Goal: Task Accomplishment & Management: Use online tool/utility

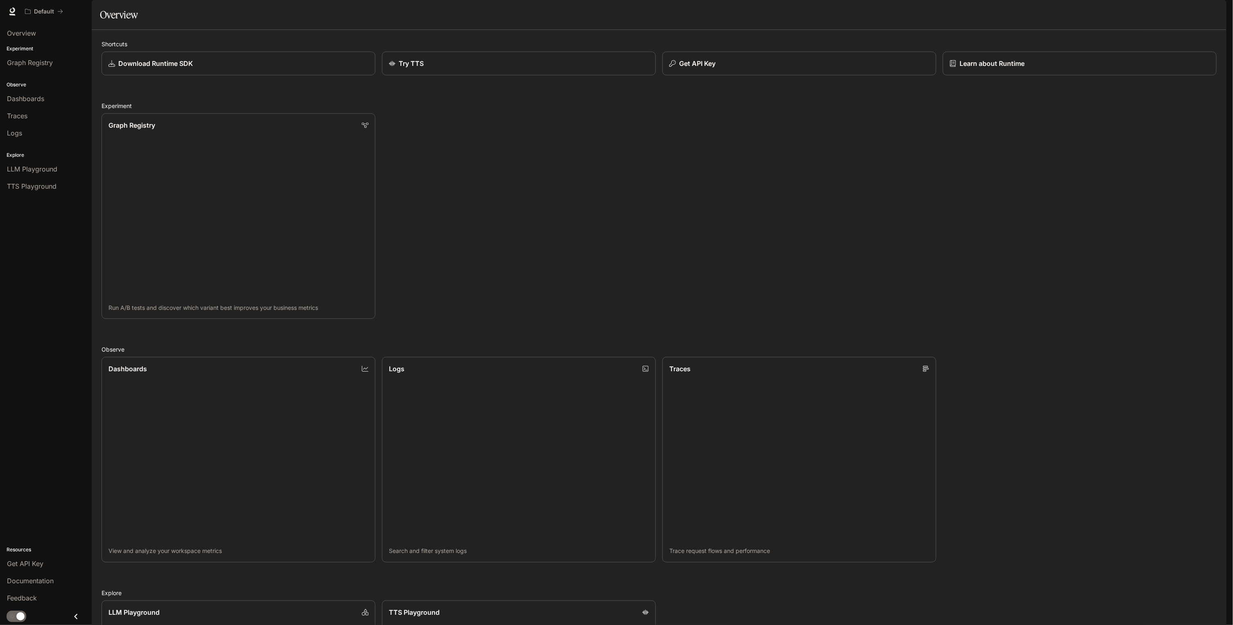
drag, startPoint x: 1188, startPoint y: 298, endPoint x: 657, endPoint y: 59, distance: 582.7
click at [657, 59] on div "Shortcuts Download Runtime SDK Try TTS Get API Key Learn about Runtime Experime…" at bounding box center [659, 423] width 1135 height 786
click at [12, 566] on span "Get API Key" at bounding box center [25, 564] width 36 height 10
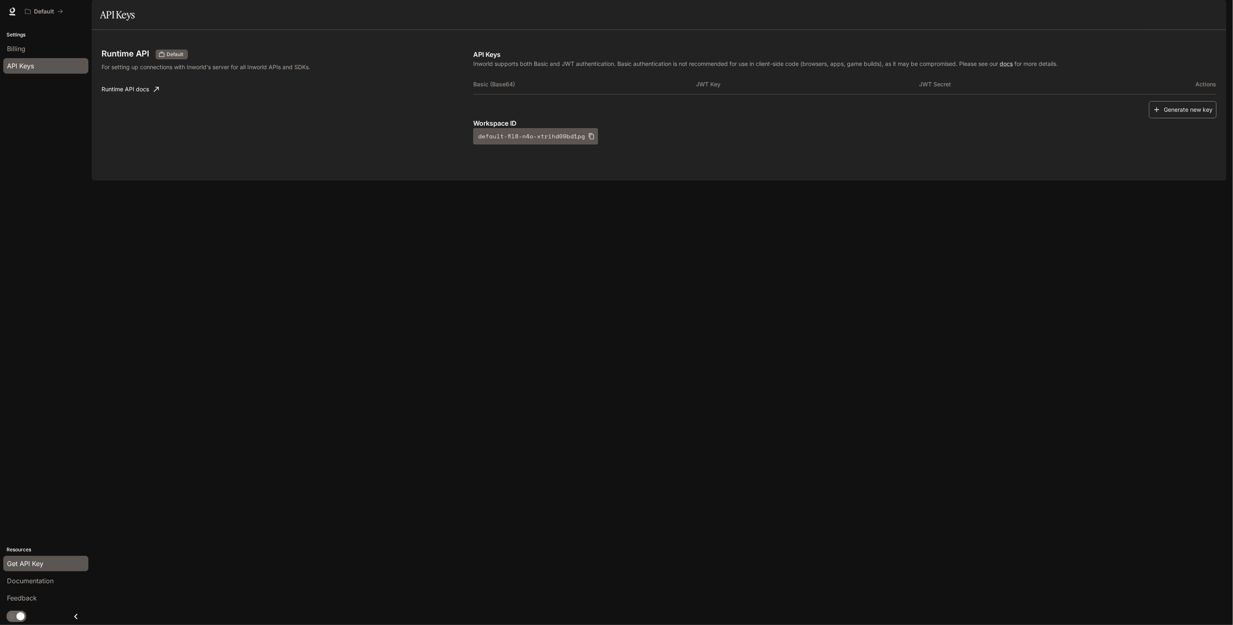
click at [1202, 119] on button "Generate new key" at bounding box center [1183, 110] width 68 height 18
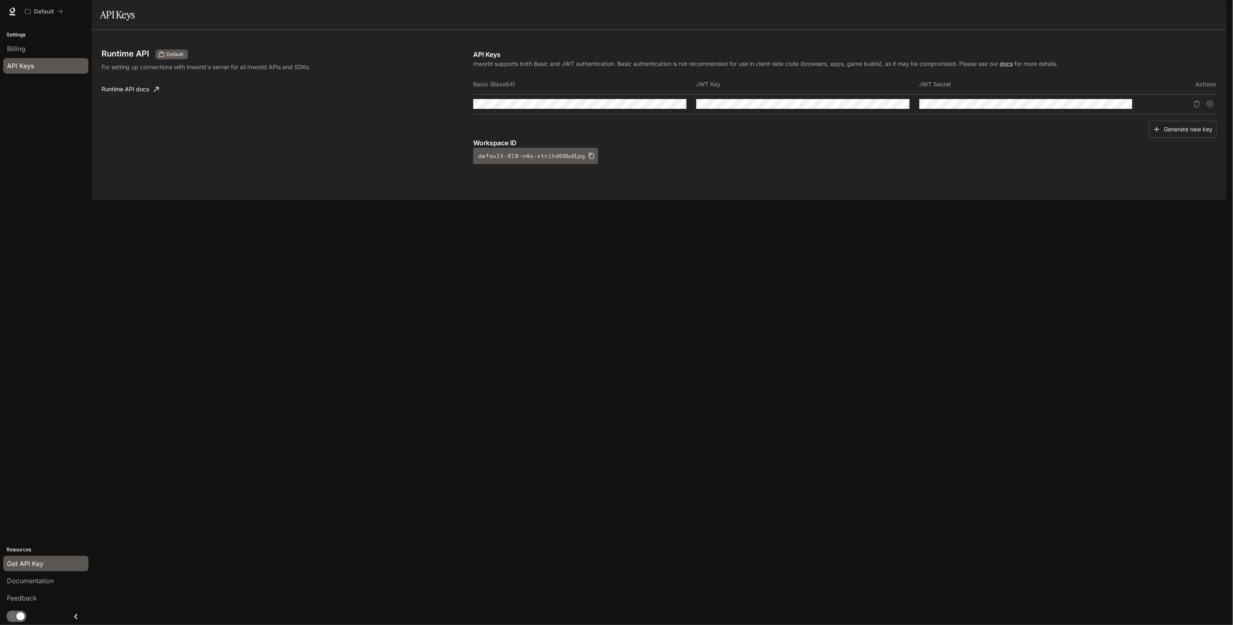
click at [409, 54] on div "Runtime API Default For setting up connections with Inworld's server for all In…" at bounding box center [659, 115] width 1135 height 170
drag, startPoint x: 689, startPoint y: 127, endPoint x: 464, endPoint y: 122, distance: 224.9
click at [464, 122] on div "Runtime API Default For setting up connections with Inworld's server for all In…" at bounding box center [659, 115] width 1115 height 151
drag, startPoint x: 635, startPoint y: 168, endPoint x: 637, endPoint y: 163, distance: 5.7
click at [635, 148] on p "Workspace ID" at bounding box center [845, 143] width 744 height 10
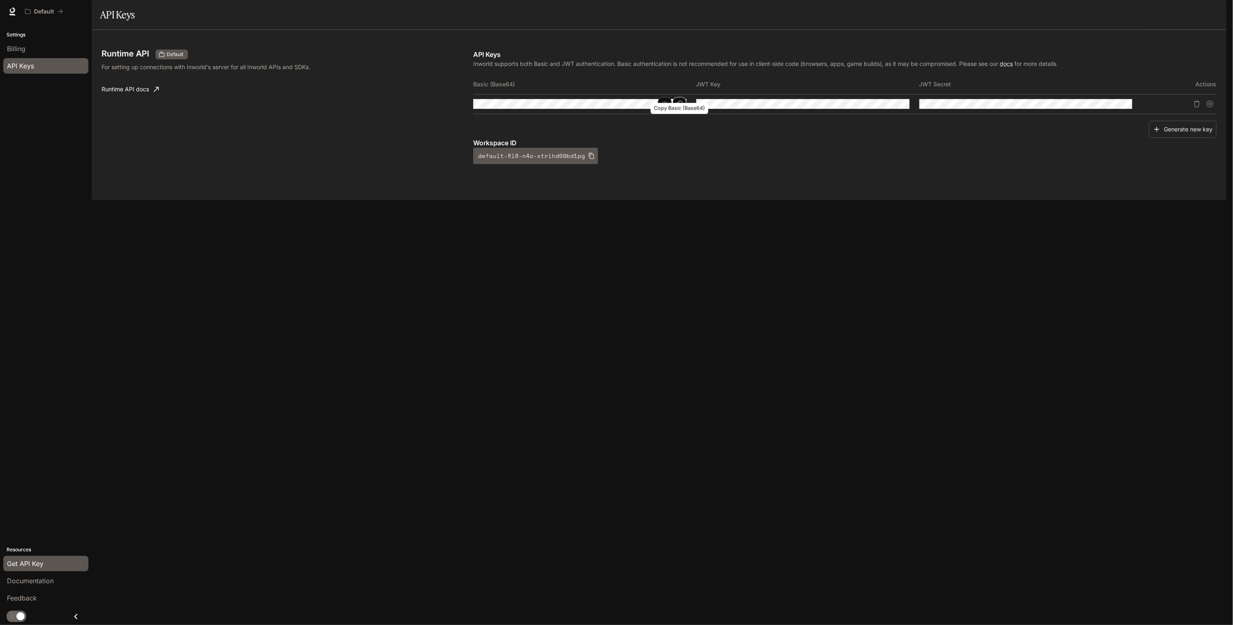
click at [681, 107] on icon "Copy Basic (Base64)" at bounding box center [679, 104] width 7 height 7
click at [0, 0] on button "Copy Basic (Base64)" at bounding box center [0, 0] width 0 height 0
click at [0, 0] on icon "Copy Basic (Base64)" at bounding box center [0, 0] width 0 height 0
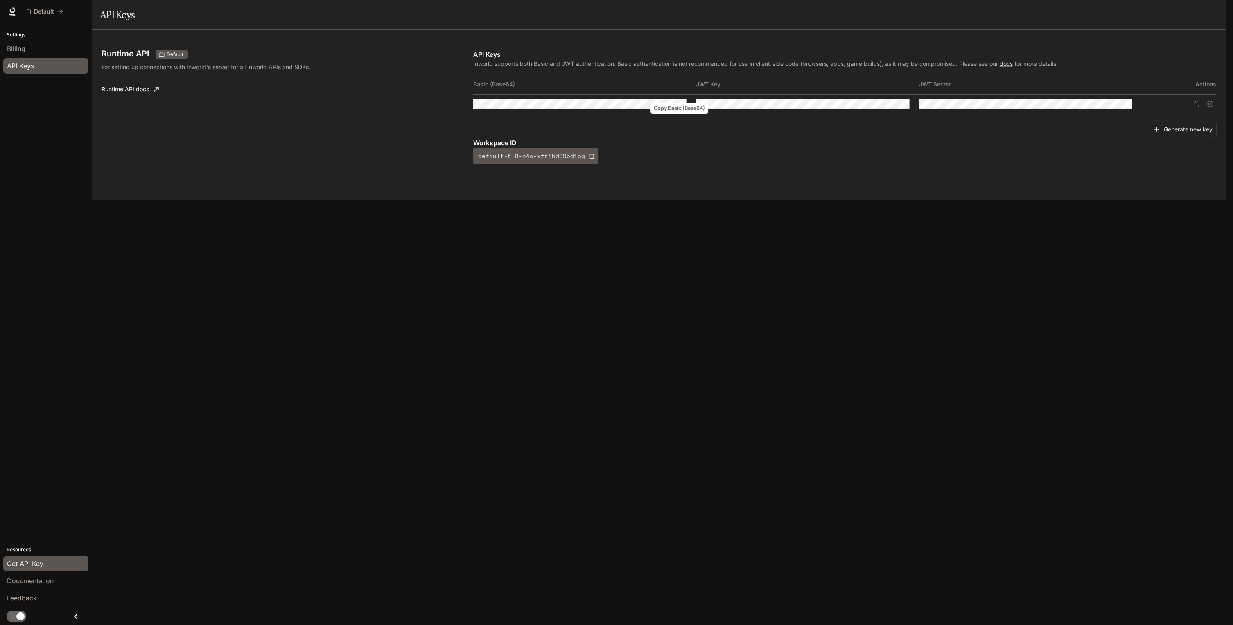
click at [0, 0] on icon "Copy Basic (Base64)" at bounding box center [0, 0] width 0 height 0
click at [13, 11] on icon at bounding box center [12, 10] width 5 height 6
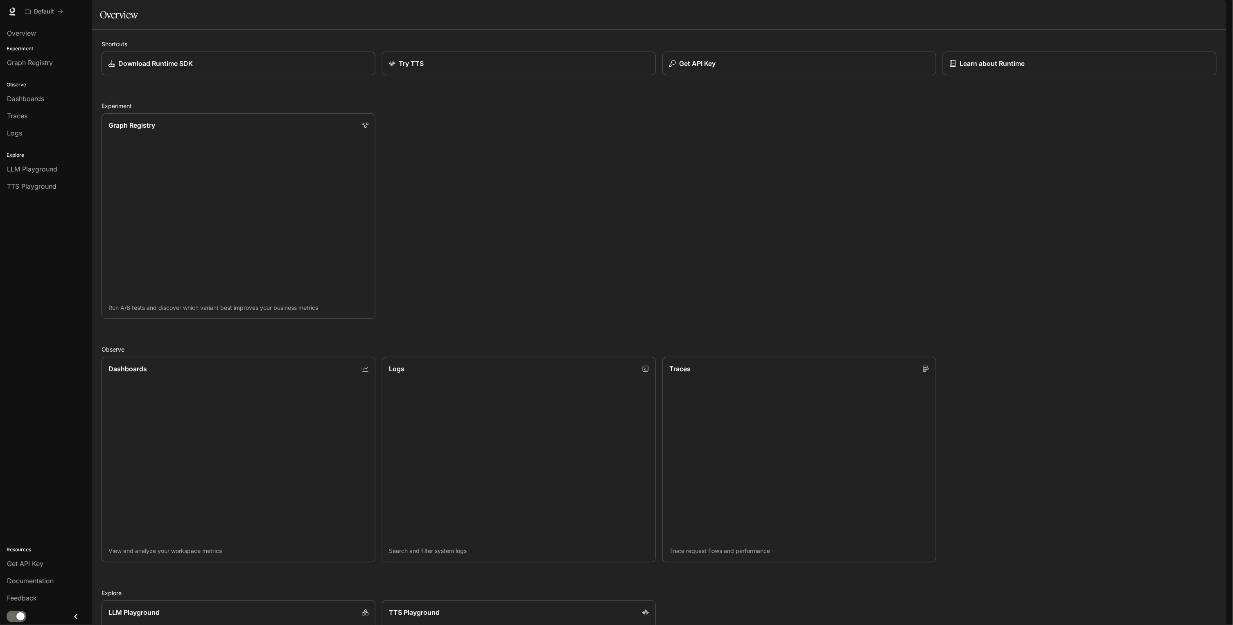
click at [1217, 9] on img "button" at bounding box center [1215, 11] width 11 height 11
click at [1143, 77] on span "API Keys" at bounding box center [1164, 77] width 106 height 8
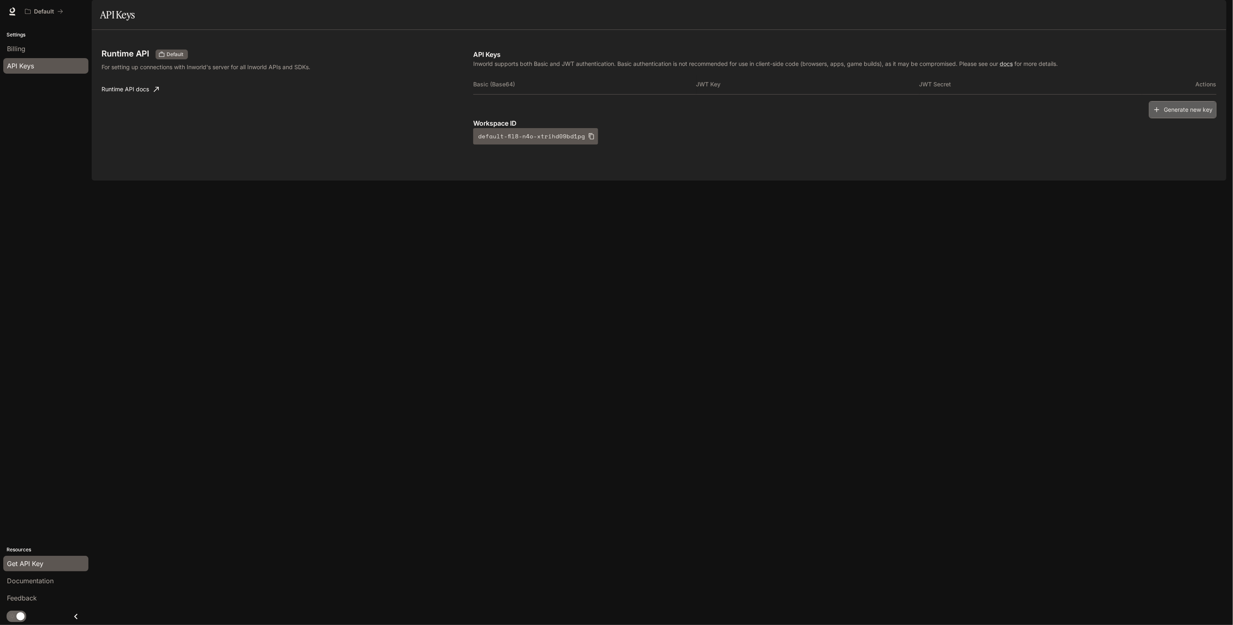
click at [1181, 119] on button "Generate new key" at bounding box center [1183, 110] width 68 height 18
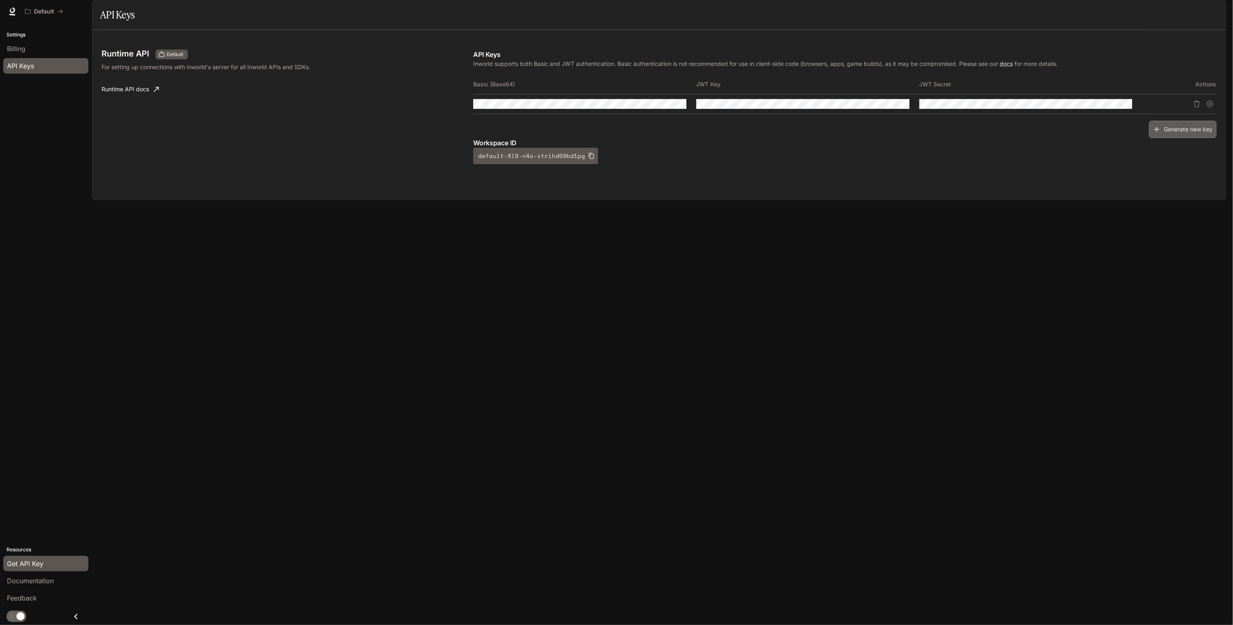
click at [1178, 138] on button "Generate new key" at bounding box center [1183, 130] width 68 height 18
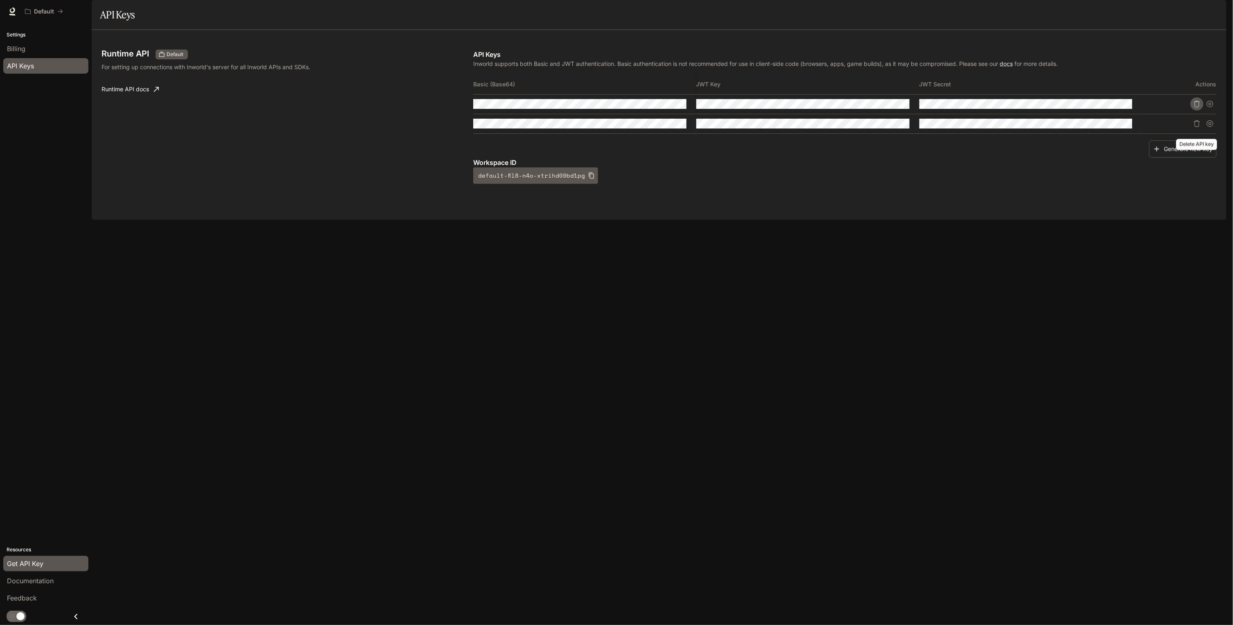
click at [1195, 107] on icon "Delete API key" at bounding box center [1197, 104] width 6 height 7
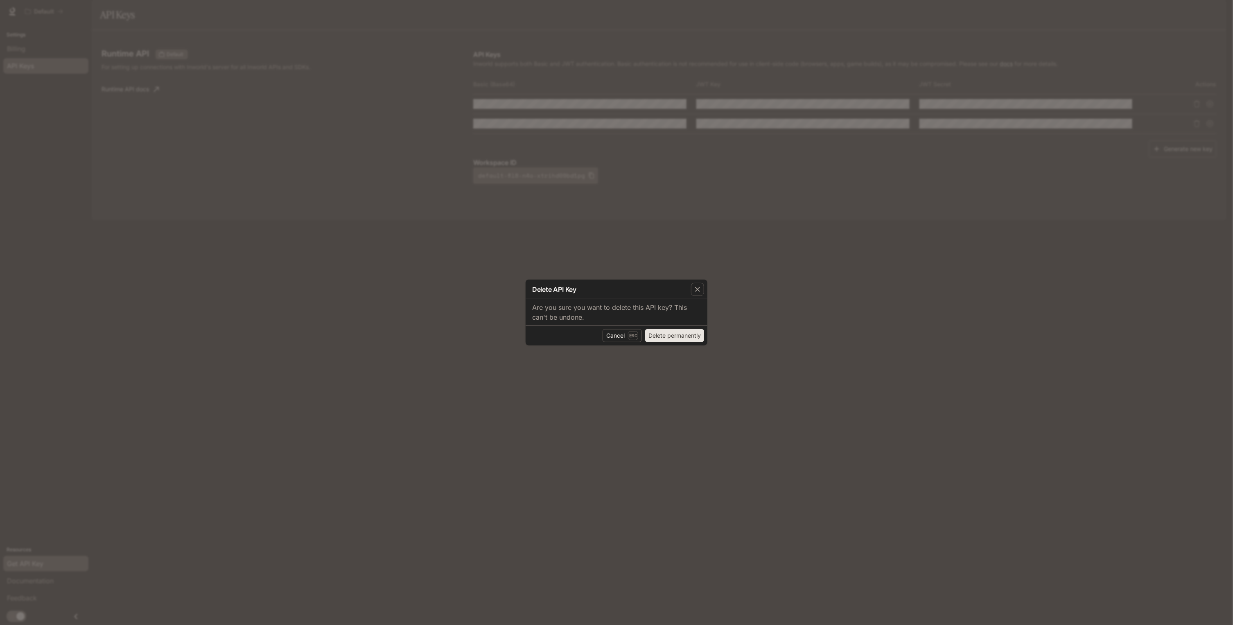
click at [658, 332] on button "Delete permanently" at bounding box center [674, 335] width 59 height 13
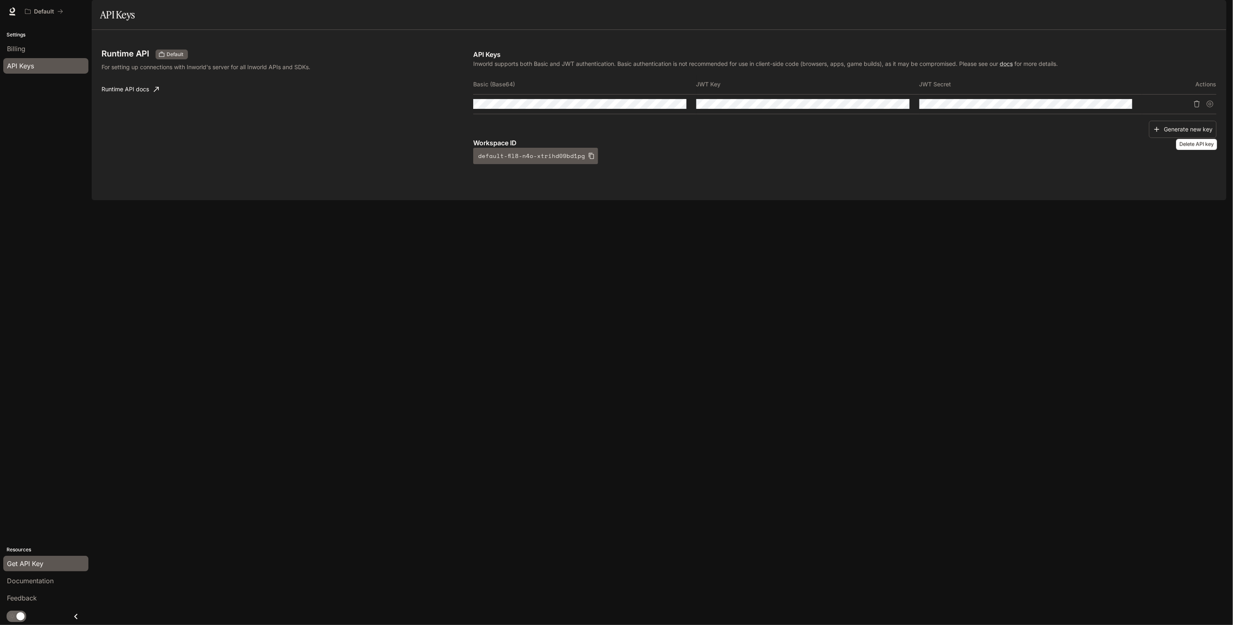
click at [1196, 107] on icon "Delete API key" at bounding box center [1197, 104] width 7 height 7
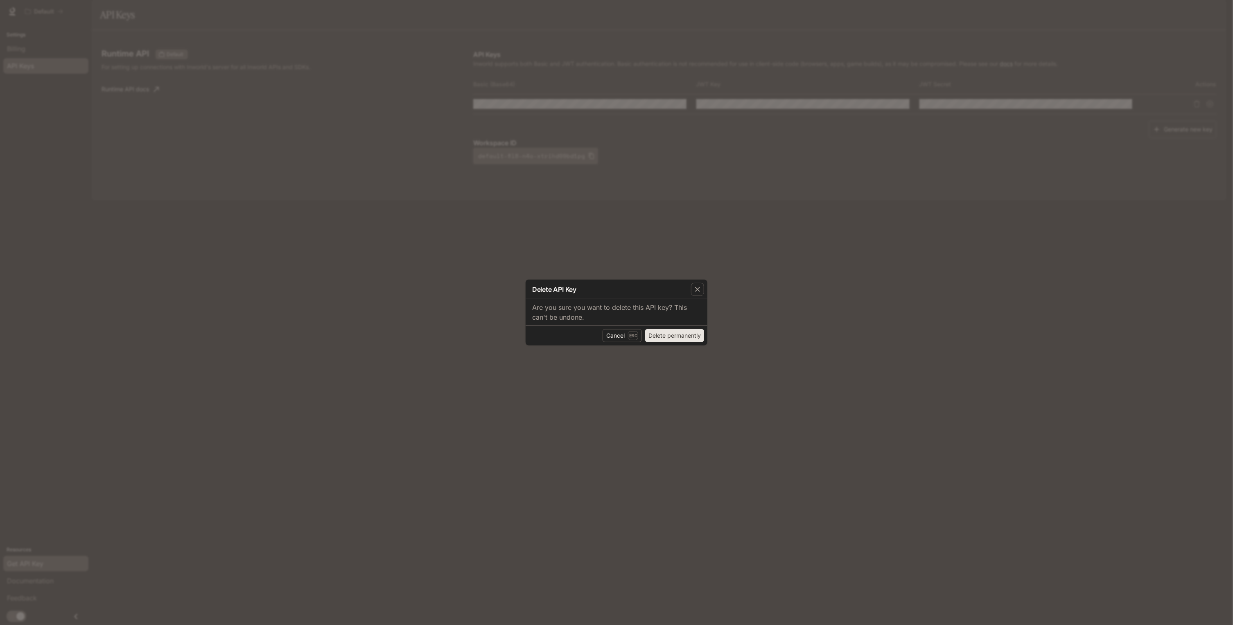
click at [698, 331] on button "Delete permanently" at bounding box center [674, 335] width 59 height 13
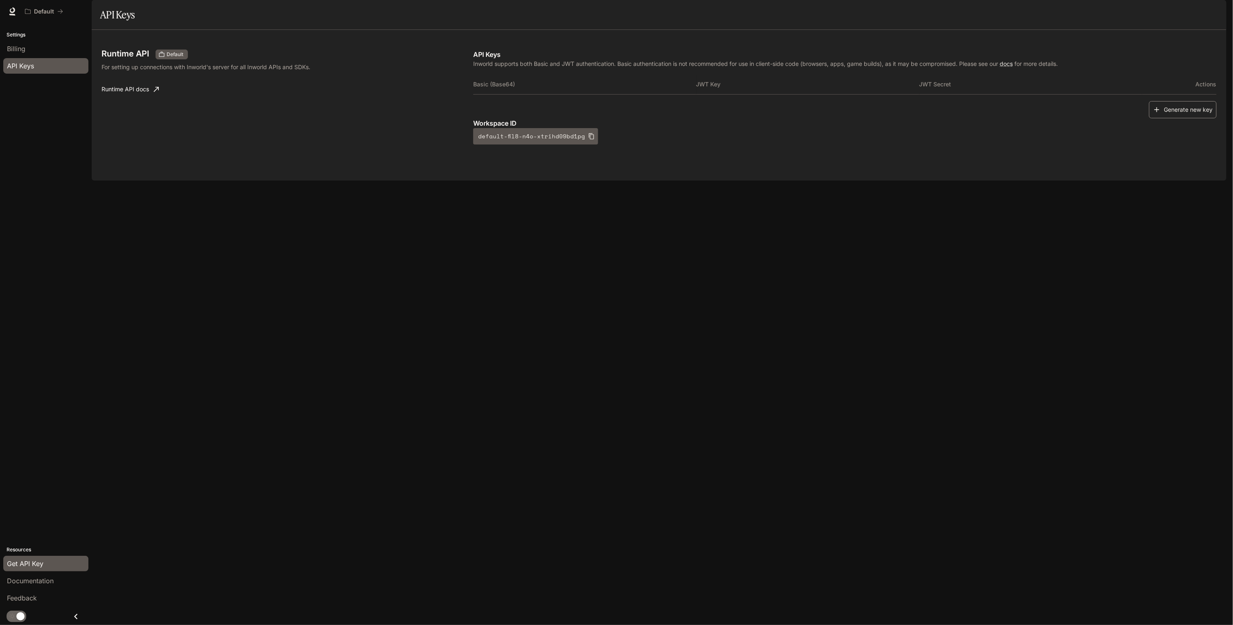
click at [1188, 119] on button "Generate new key" at bounding box center [1183, 110] width 68 height 18
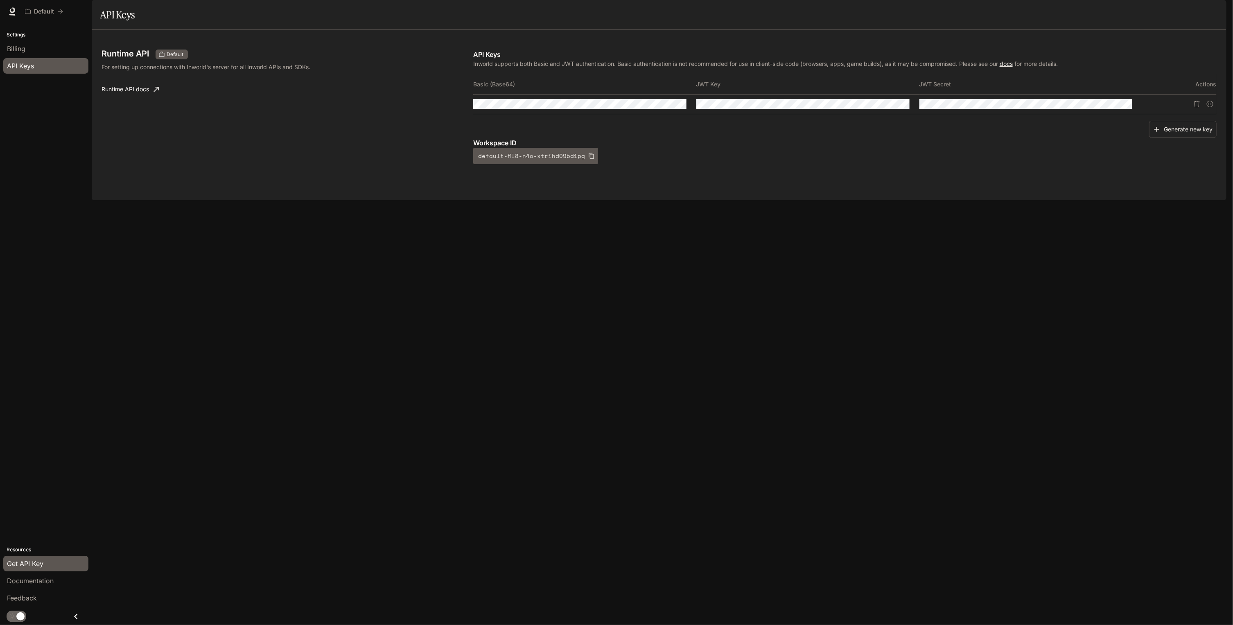
click at [1013, 67] on link "docs" at bounding box center [1006, 63] width 13 height 7
click at [1199, 111] on button "Delete API key" at bounding box center [1197, 103] width 13 height 13
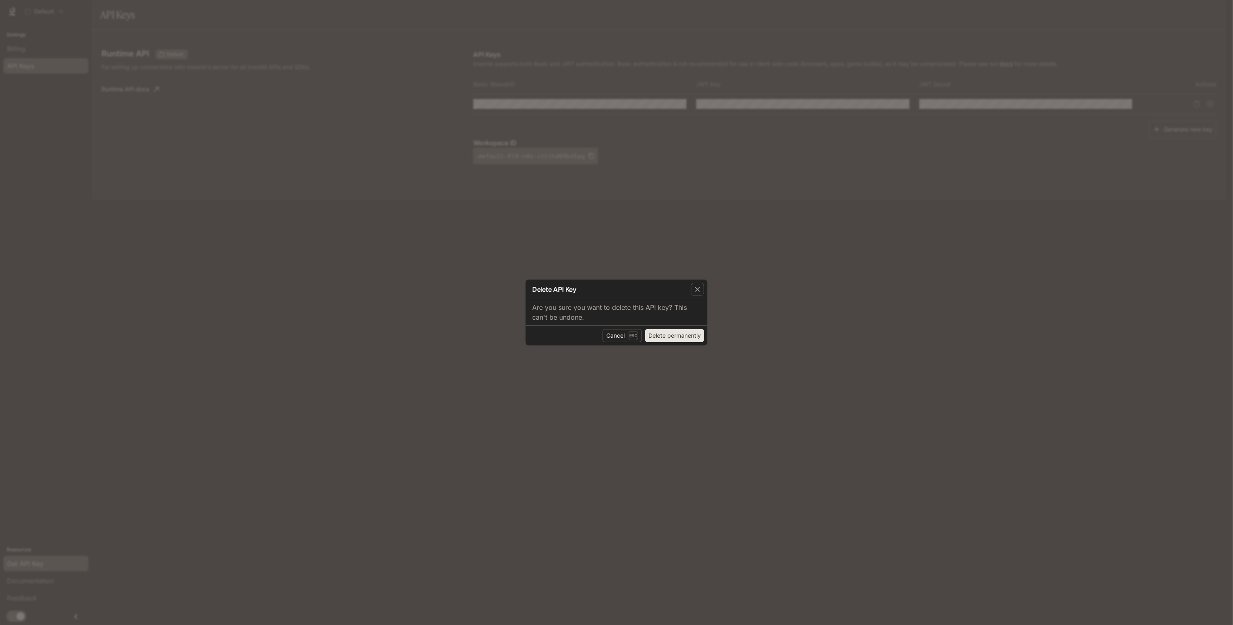
click at [667, 340] on button "Delete permanently" at bounding box center [674, 335] width 59 height 13
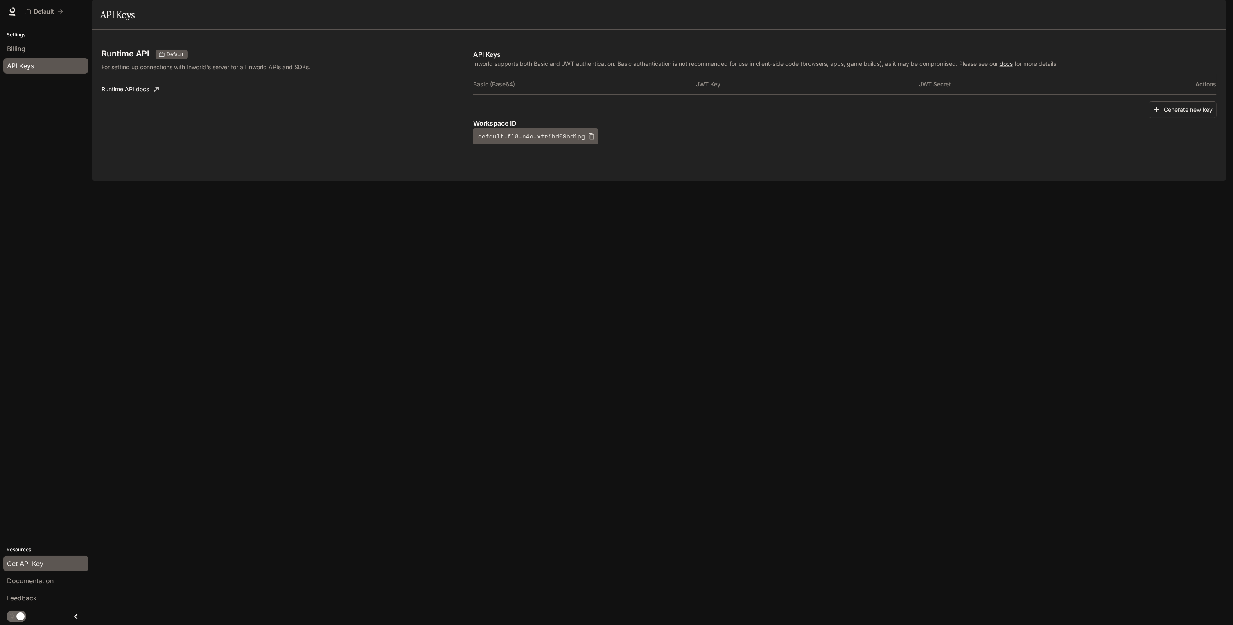
click at [144, 97] on link "Runtime API docs" at bounding box center [130, 89] width 64 height 16
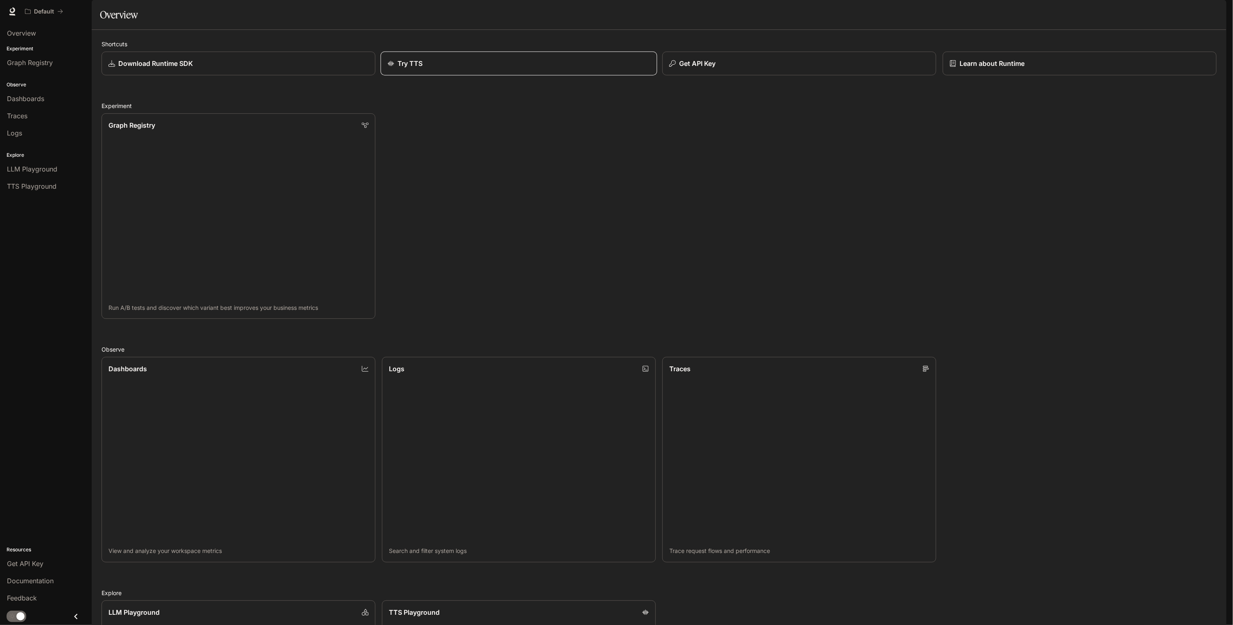
click at [406, 68] on p "Try TTS" at bounding box center [410, 64] width 25 height 10
click at [31, 102] on span "Dashboards" at bounding box center [25, 99] width 37 height 10
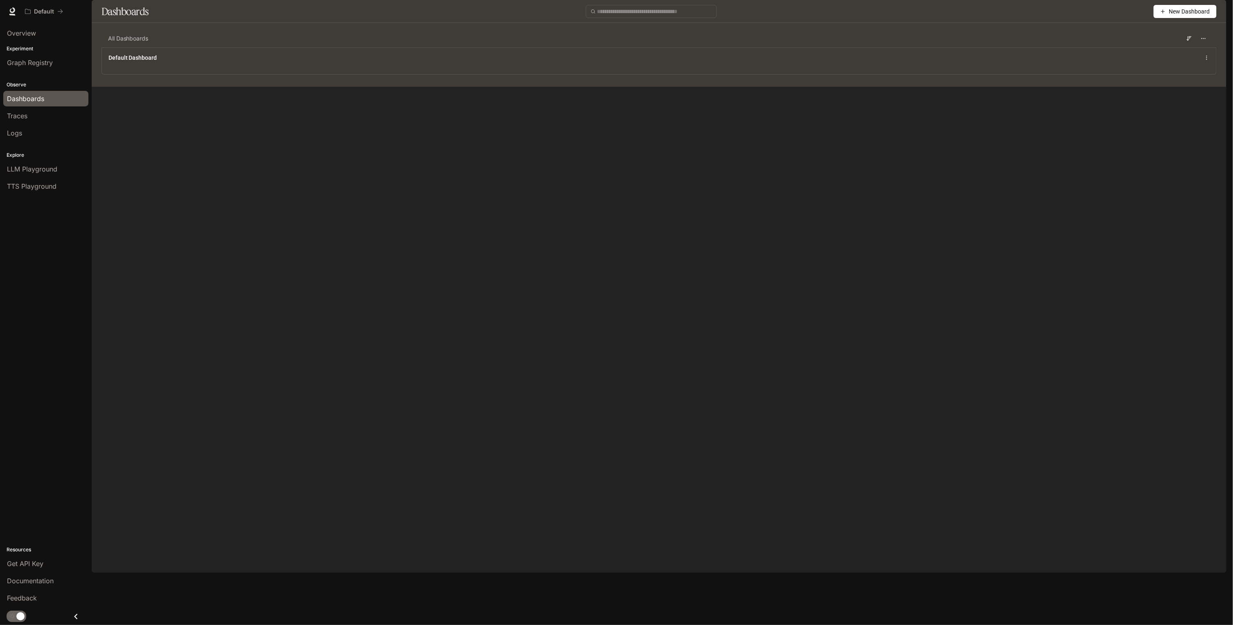
click at [25, 82] on p "Observe" at bounding box center [46, 84] width 92 height 7
click at [23, 84] on p "Observe" at bounding box center [46, 84] width 92 height 7
click at [25, 45] on p "Experiment" at bounding box center [46, 48] width 92 height 7
click at [20, 63] on span "Graph Registry" at bounding box center [30, 63] width 46 height 10
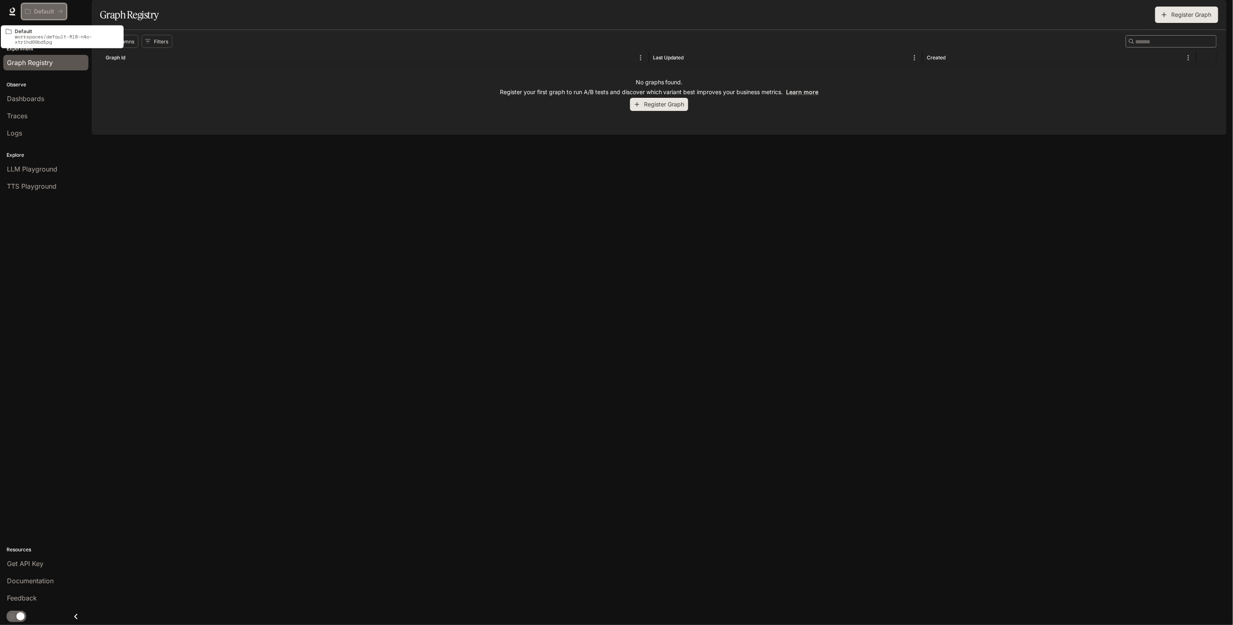
click at [32, 13] on div "Default" at bounding box center [41, 11] width 32 height 7
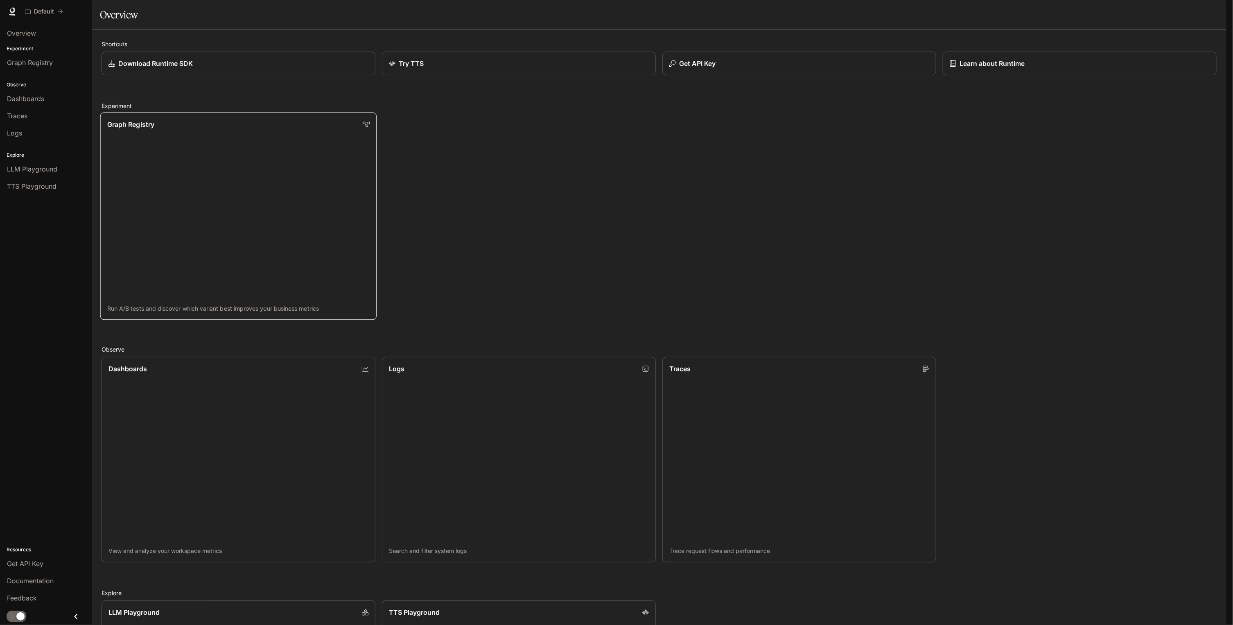
click at [366, 128] on icon at bounding box center [366, 124] width 7 height 7
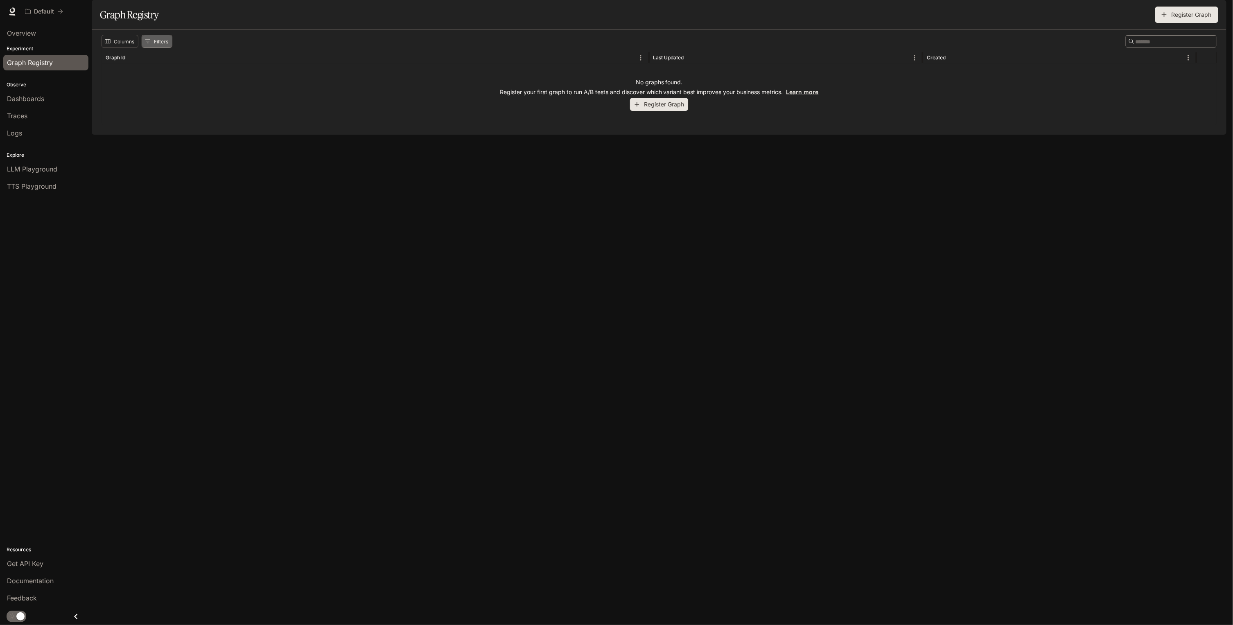
click at [148, 44] on icon "Show filters" at bounding box center [148, 41] width 6 height 6
click at [119, 48] on button "Columns" at bounding box center [120, 41] width 37 height 13
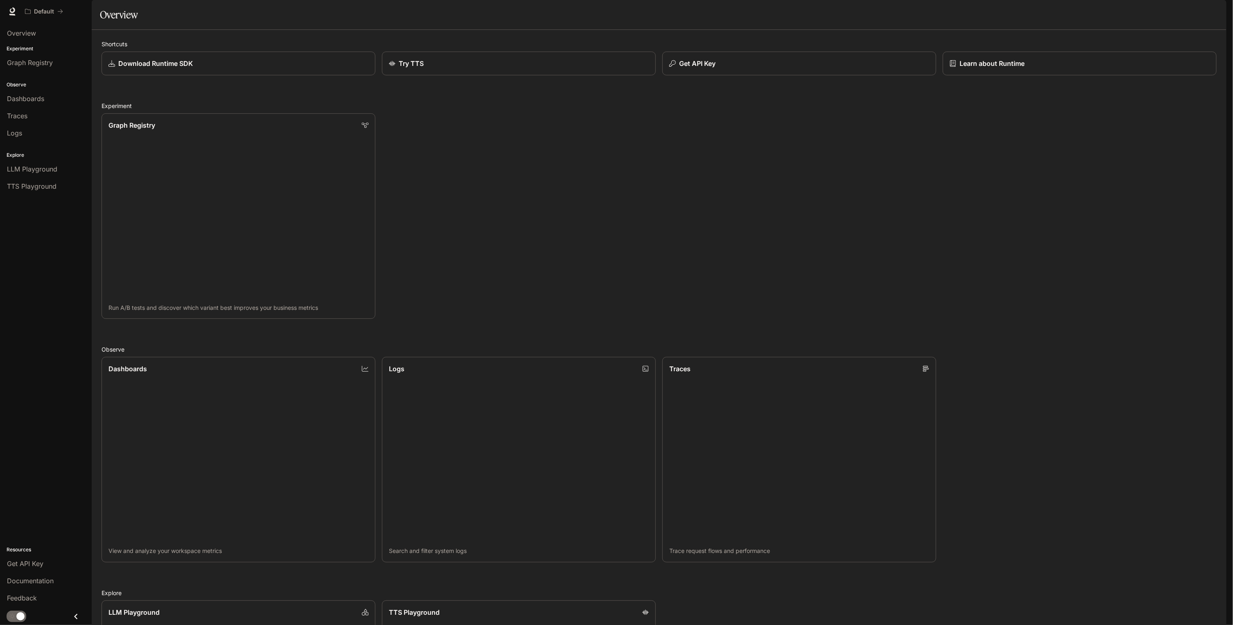
click at [57, 288] on div "Overview Experiment Graph Registry Observe Dashboards Traces Logs Explore LLM P…" at bounding box center [46, 324] width 92 height 602
click at [191, 76] on link "Download Runtime SDK" at bounding box center [238, 64] width 277 height 24
click at [1217, 10] on img "button" at bounding box center [1215, 11] width 11 height 11
click at [1210, 8] on div at bounding box center [616, 312] width 1233 height 625
click at [1215, 8] on img "button" at bounding box center [1215, 11] width 11 height 11
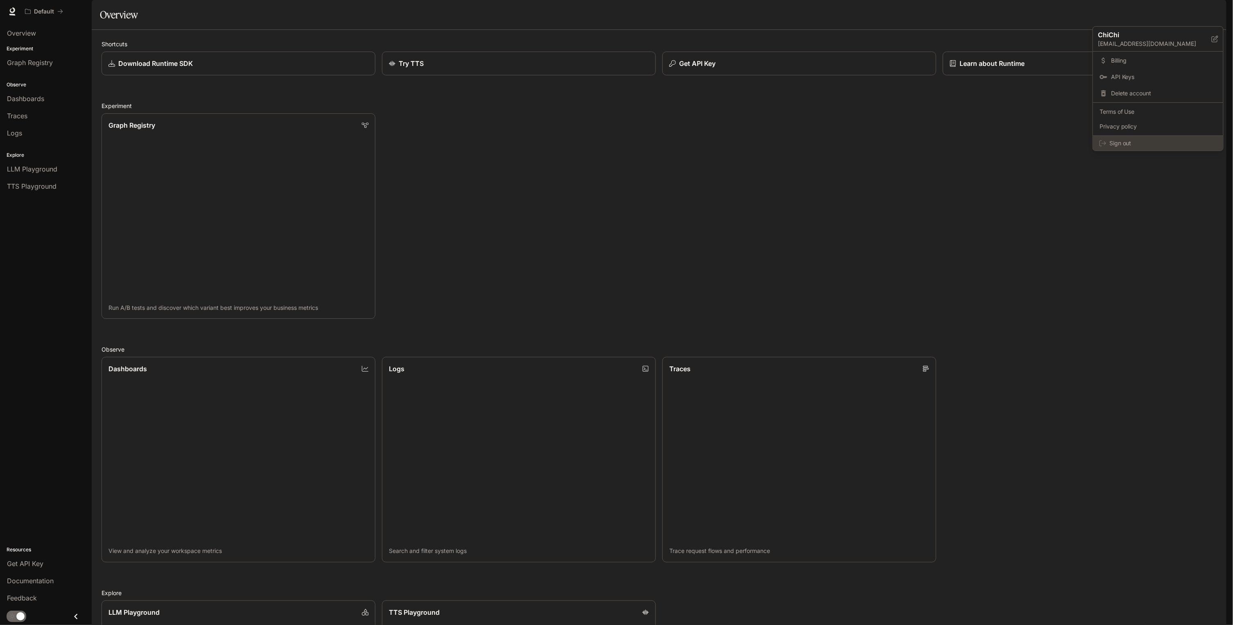
click at [1155, 145] on span "Sign out" at bounding box center [1163, 143] width 107 height 8
click at [25, 25] on link "Overview" at bounding box center [45, 33] width 85 height 16
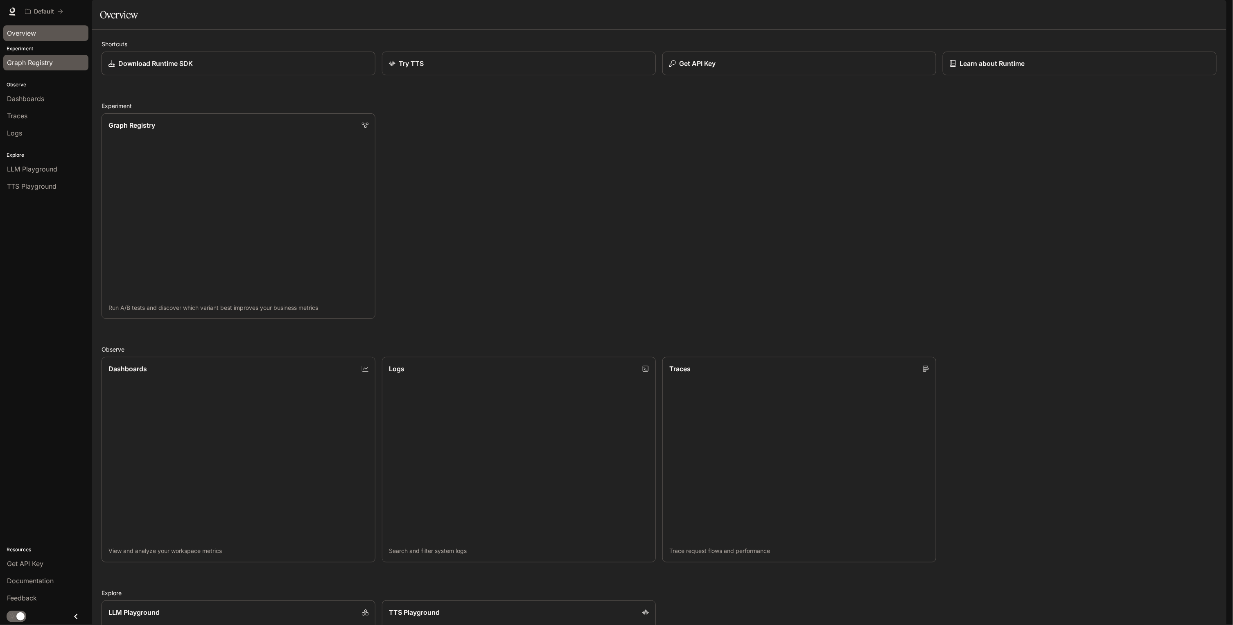
click at [21, 65] on span "Graph Registry" at bounding box center [30, 63] width 46 height 10
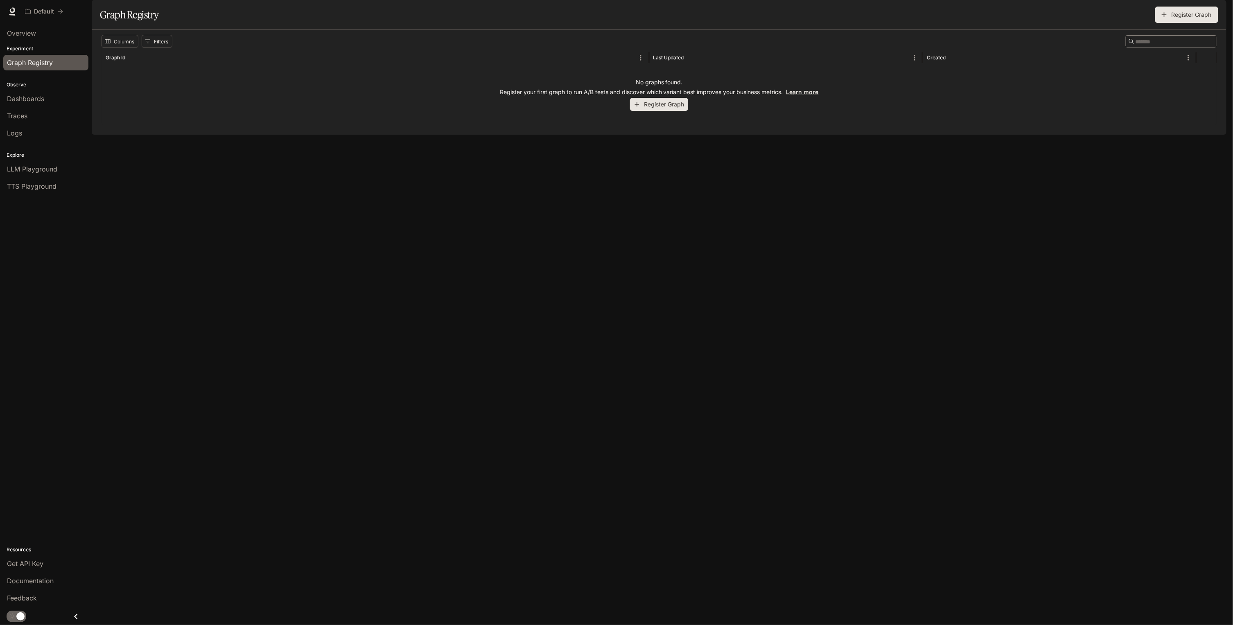
click at [677, 111] on button "Register Graph" at bounding box center [659, 105] width 58 height 14
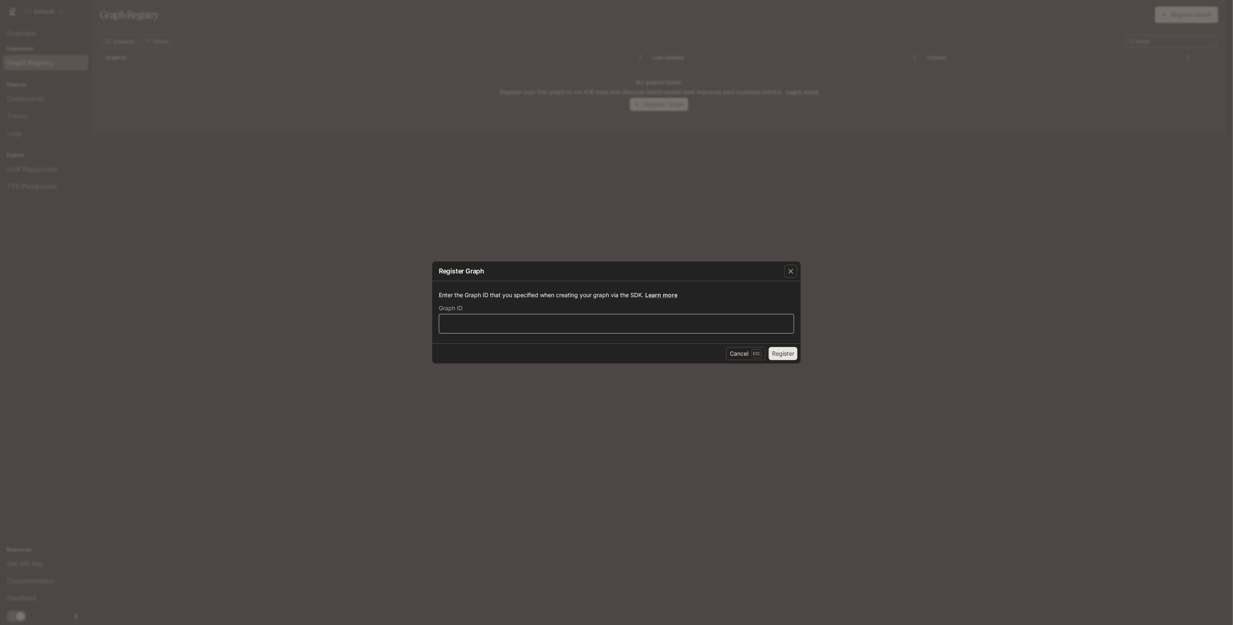
click at [499, 329] on div "​" at bounding box center [616, 324] width 355 height 20
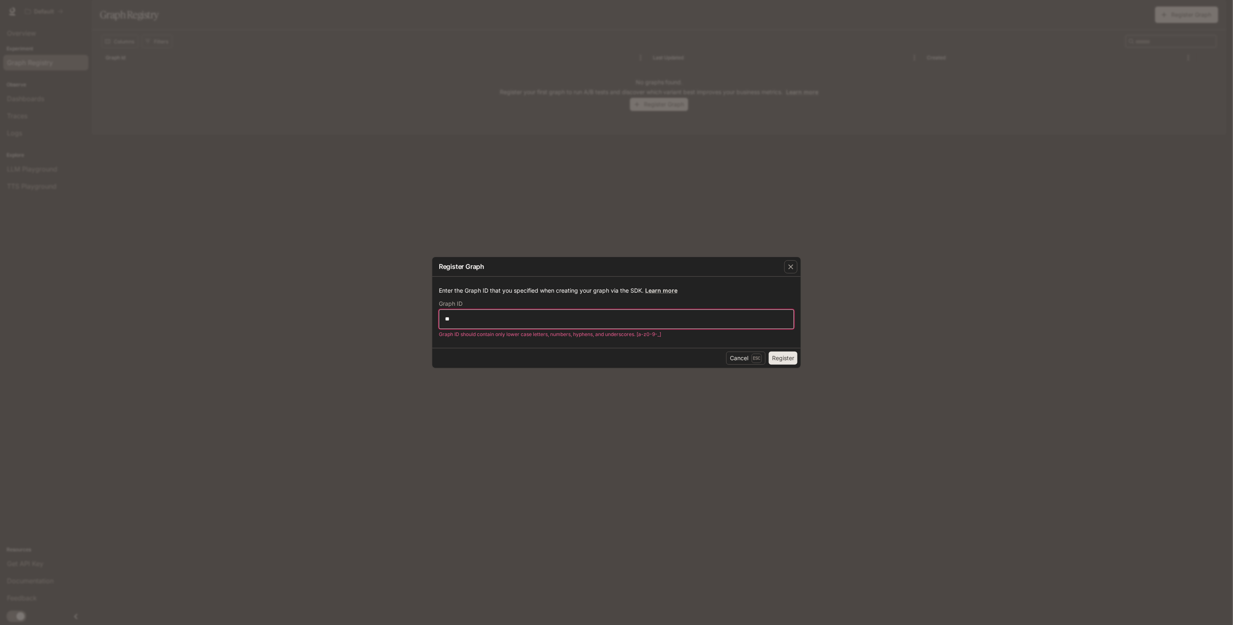
type input "*"
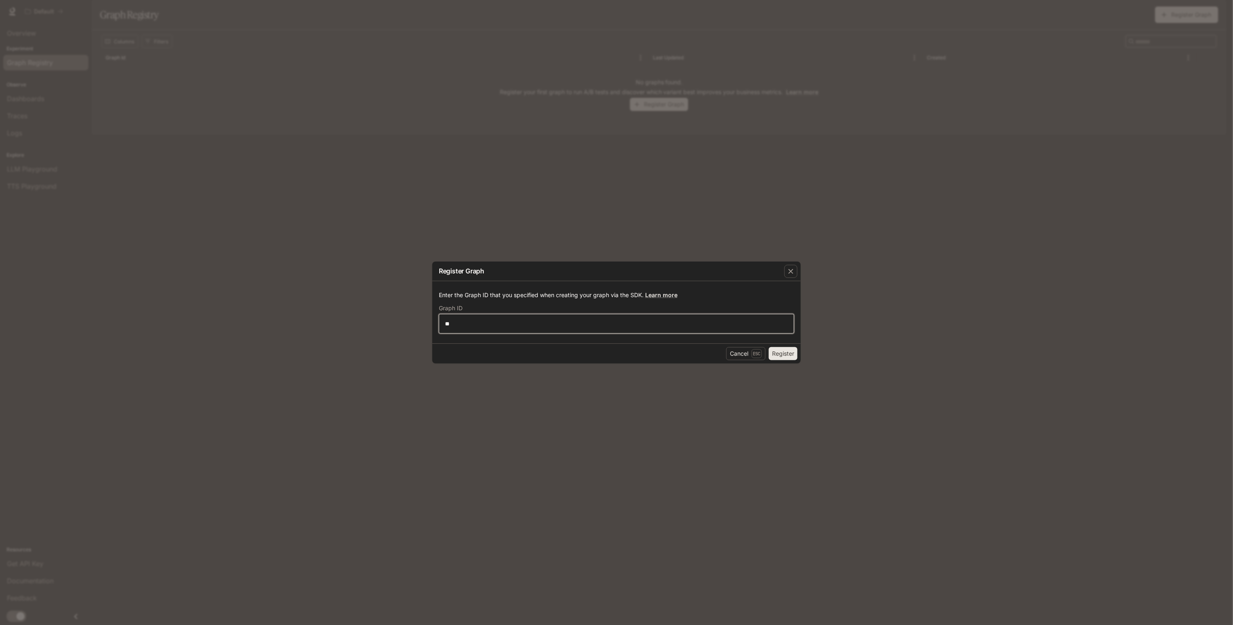
type input "*"
type input "**********"
click at [795, 350] on button "Register" at bounding box center [783, 353] width 29 height 13
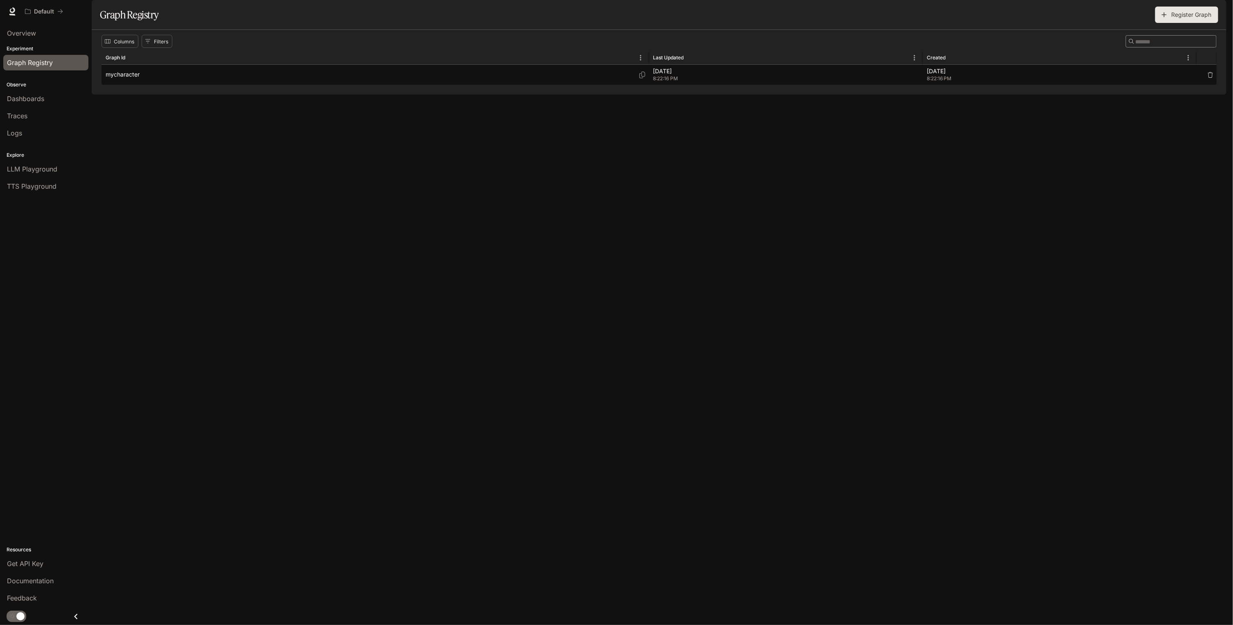
click at [165, 85] on div "mycharacter" at bounding box center [375, 75] width 539 height 20
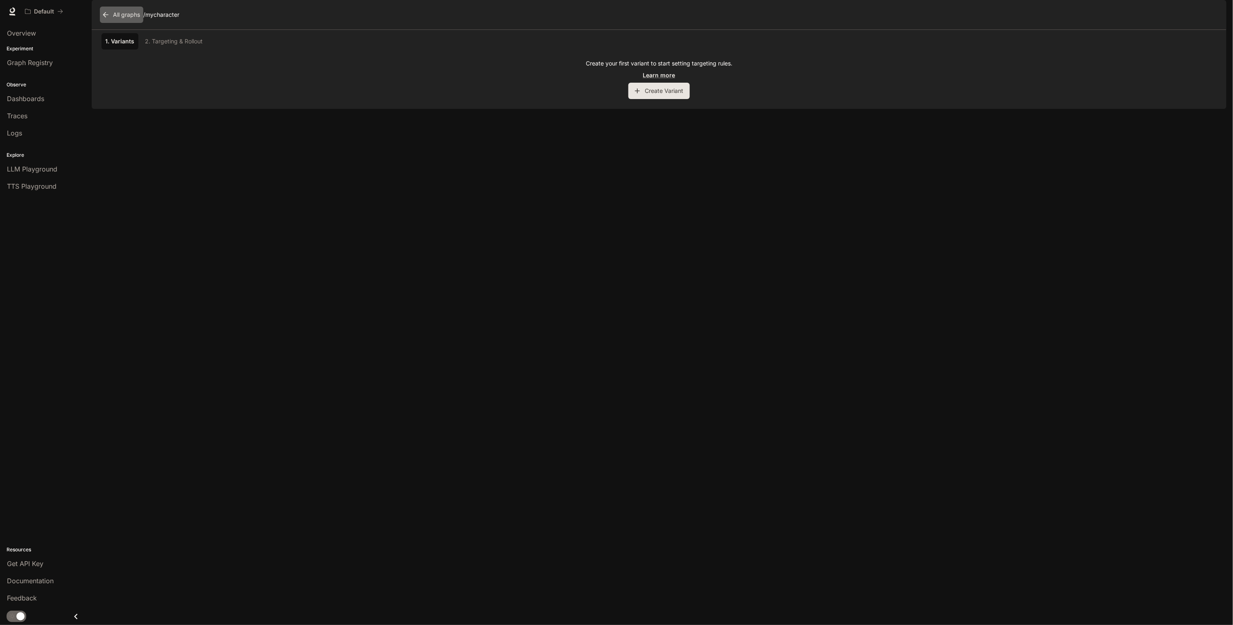
click at [122, 23] on link "All graphs" at bounding box center [121, 15] width 43 height 16
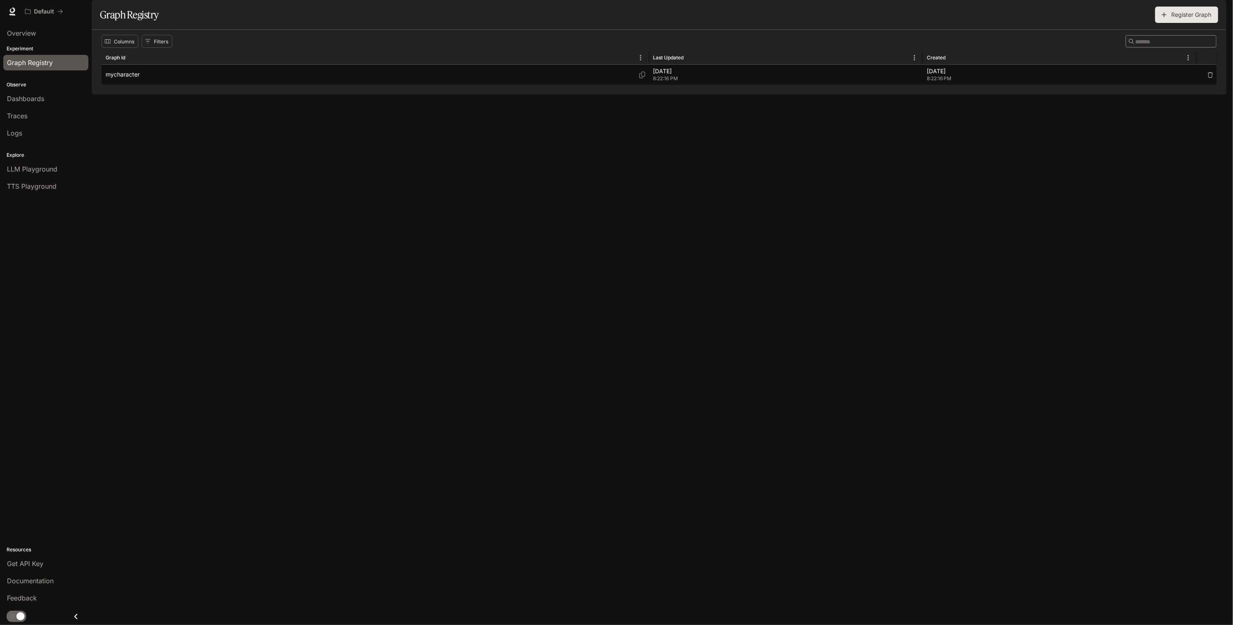
click at [239, 85] on div "mycharacter" at bounding box center [375, 75] width 539 height 20
click at [1212, 78] on icon "button" at bounding box center [1211, 75] width 6 height 6
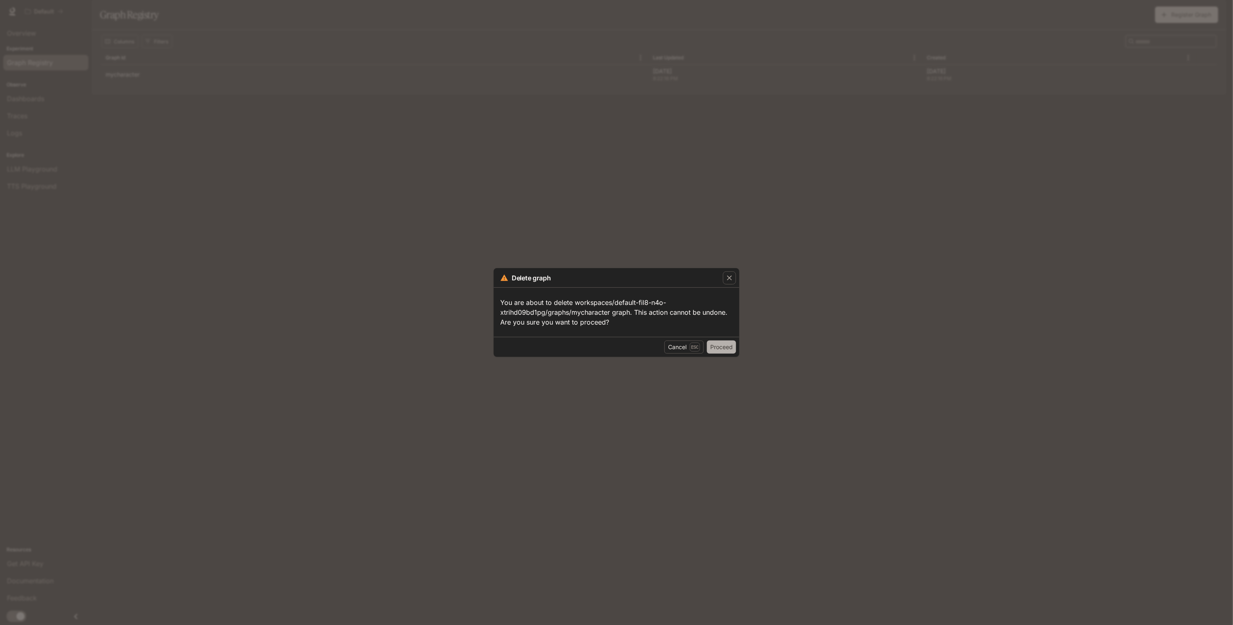
click at [715, 345] on button "Proceed" at bounding box center [721, 347] width 29 height 13
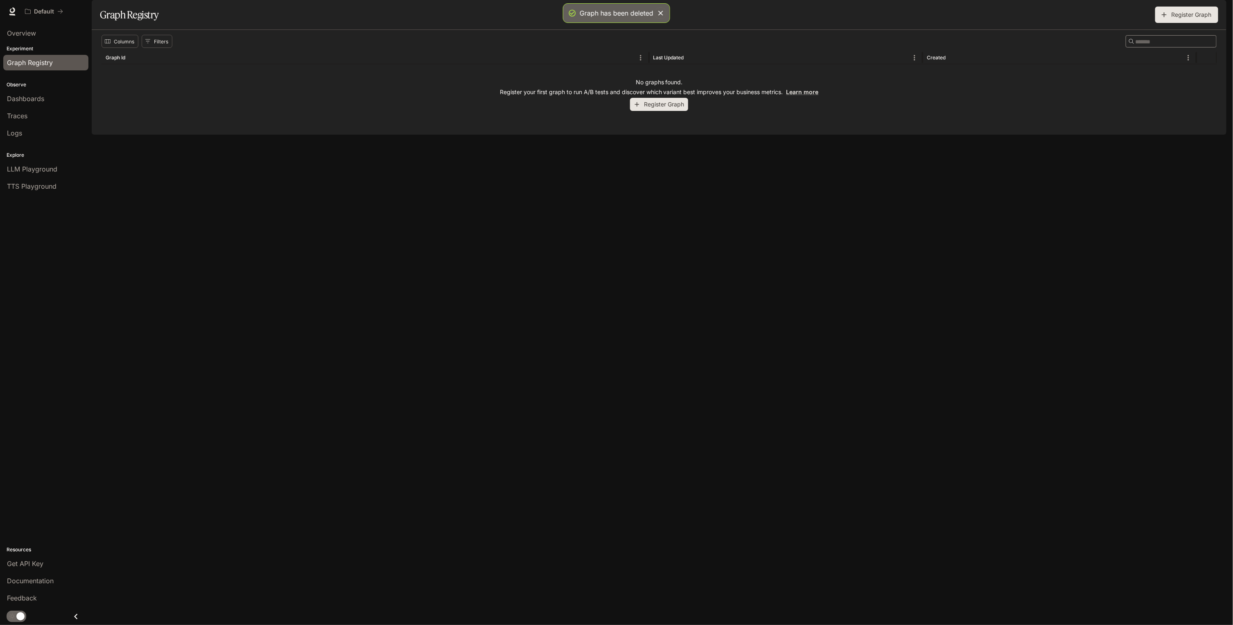
click at [658, 111] on button "Register Graph" at bounding box center [659, 105] width 58 height 14
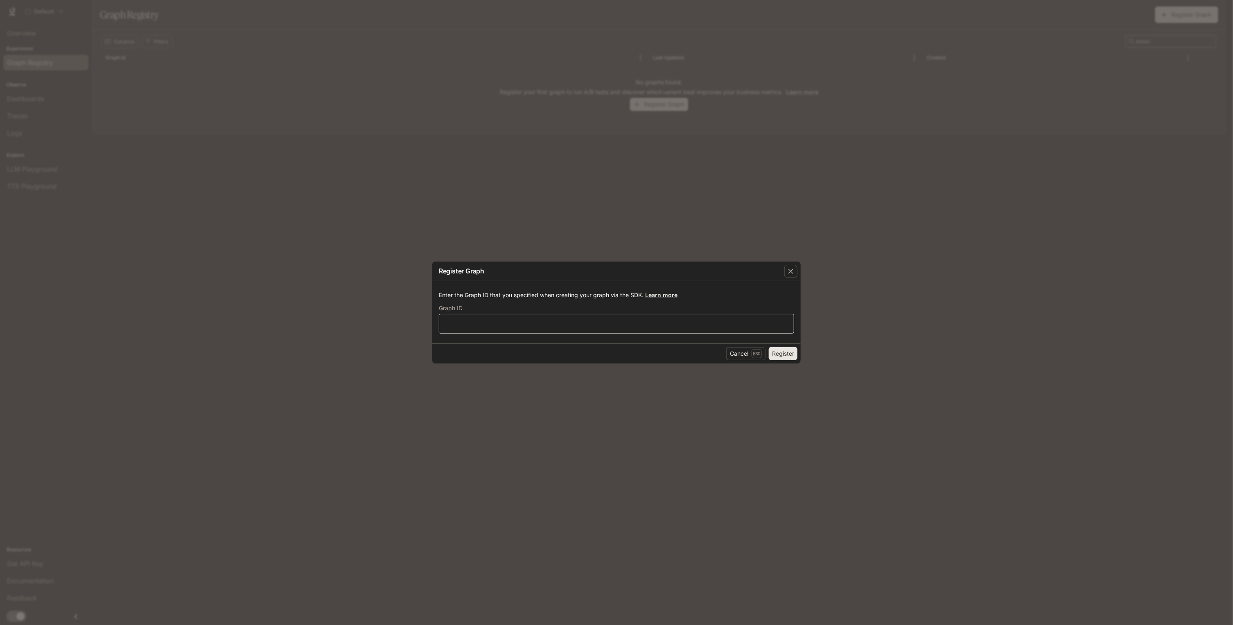
click at [488, 330] on div "​" at bounding box center [616, 324] width 355 height 20
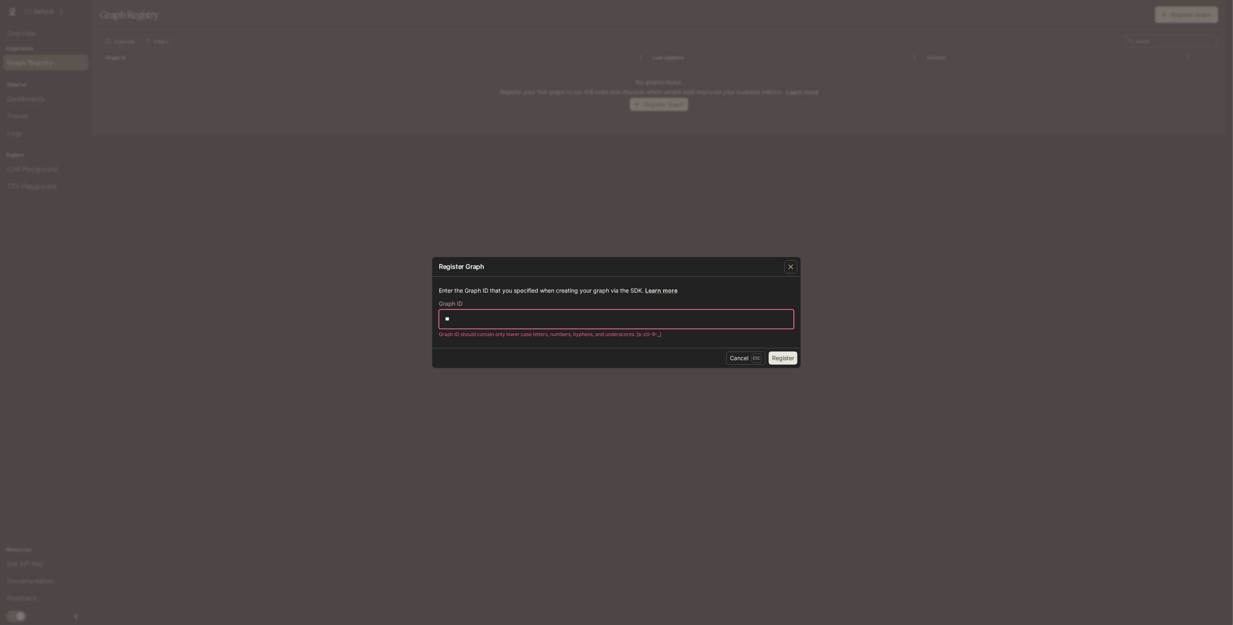
type input "*"
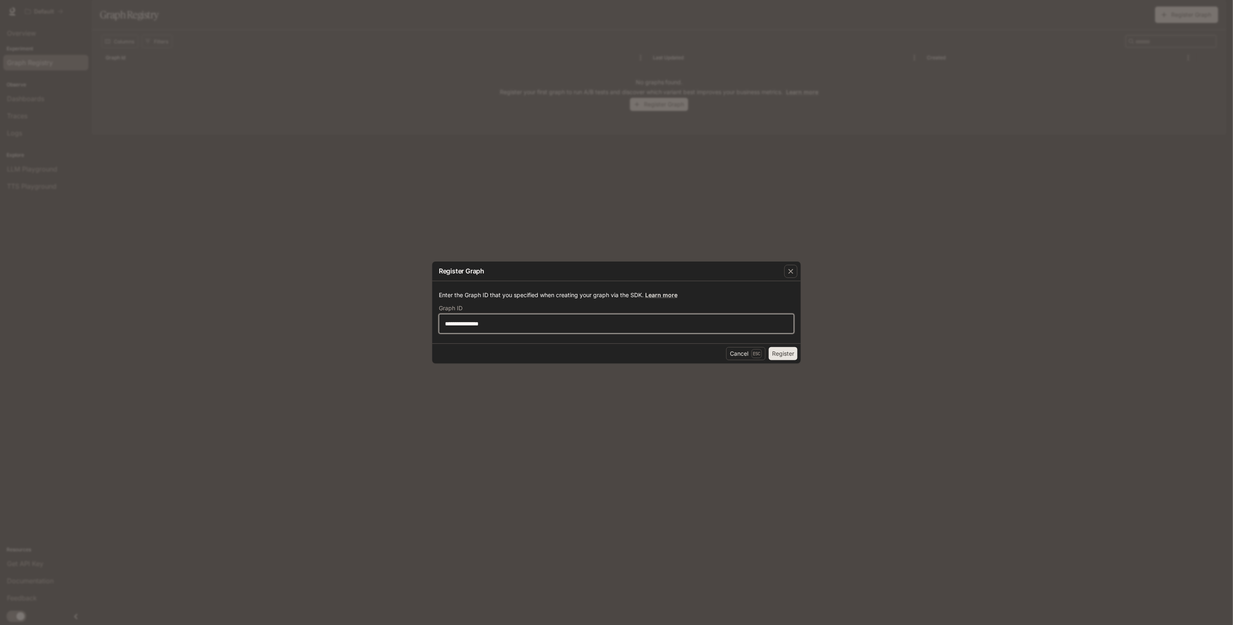
type input "**********"
click at [785, 351] on button "Register" at bounding box center [783, 353] width 29 height 13
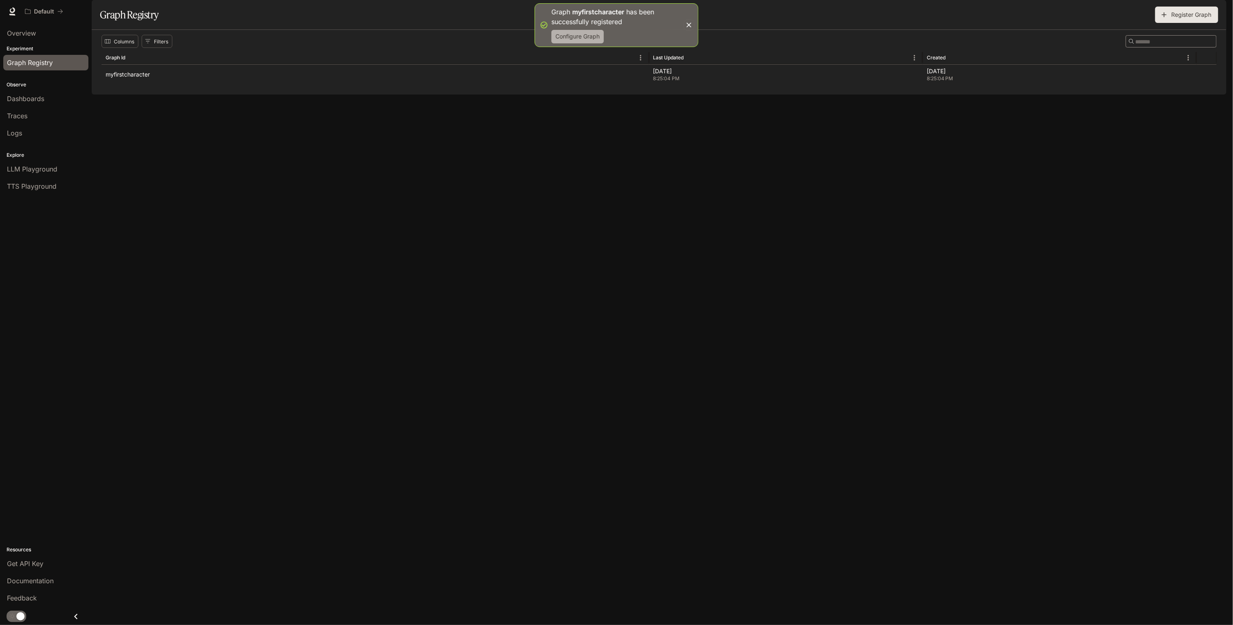
click at [597, 37] on button "Configure Graph" at bounding box center [578, 37] width 52 height 14
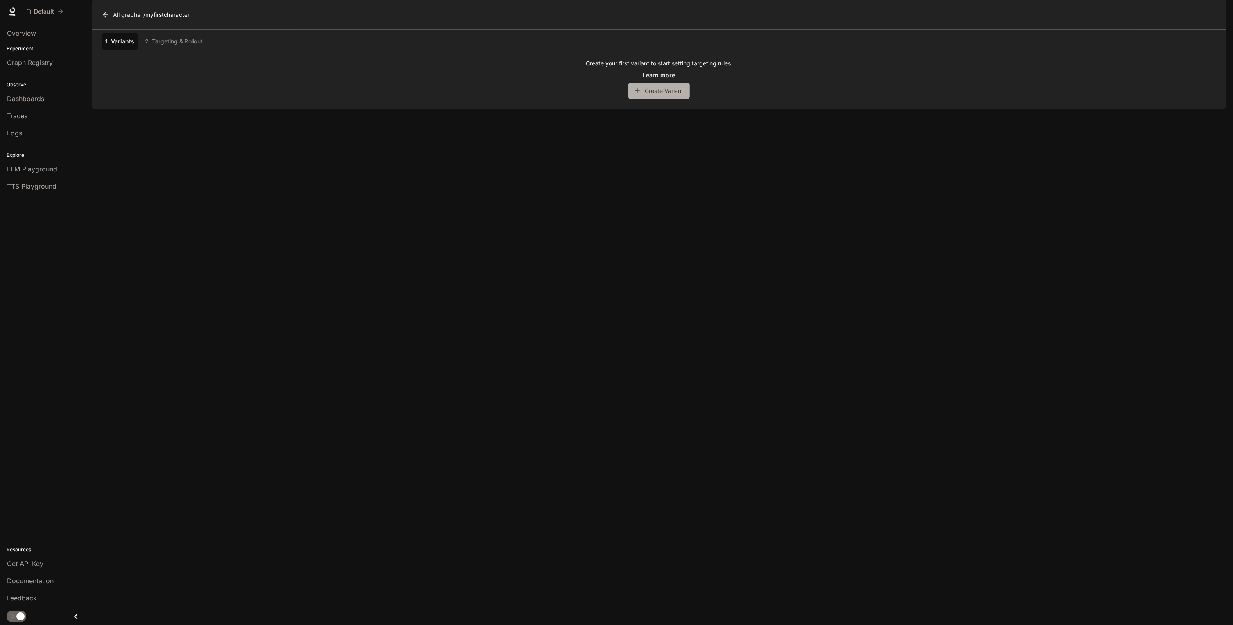
click at [656, 99] on button "Create Variant" at bounding box center [659, 91] width 61 height 16
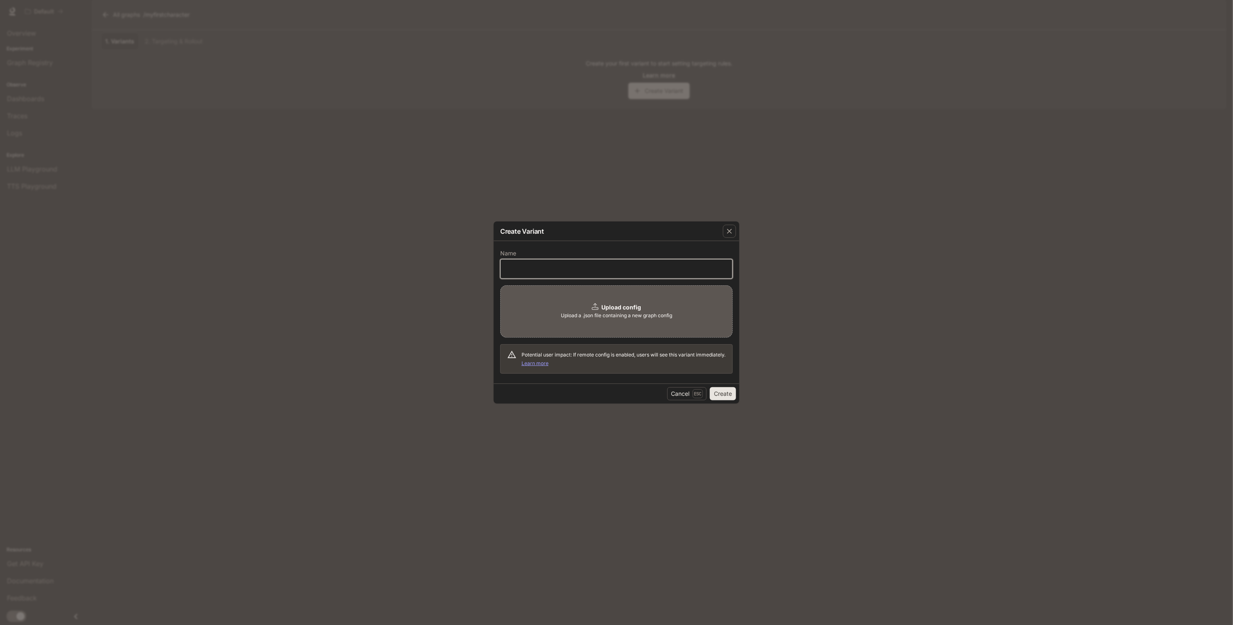
click at [587, 269] on input "text" at bounding box center [617, 269] width 232 height 8
type input "*******"
